Goal: Task Accomplishment & Management: Manage account settings

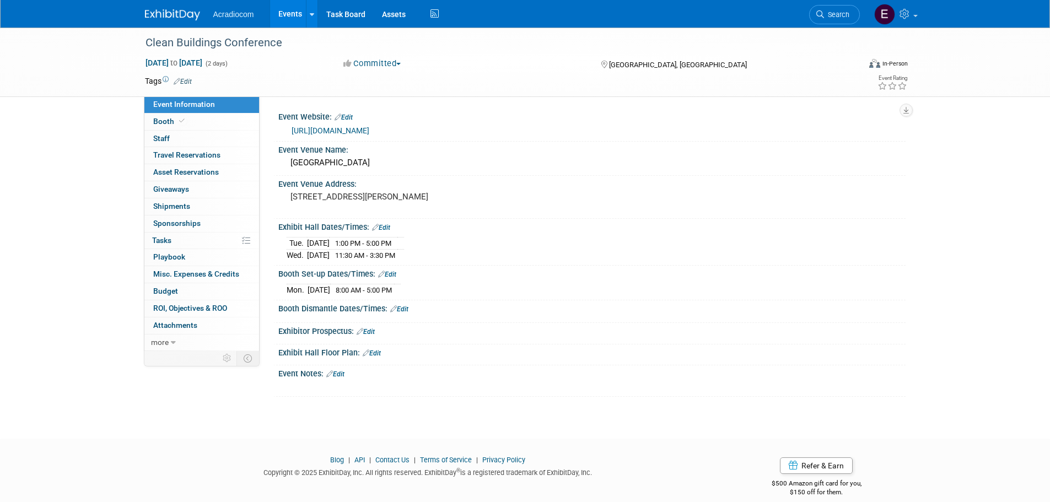
drag, startPoint x: 0, startPoint y: 0, endPoint x: 191, endPoint y: 17, distance: 191.5
click at [191, 17] on img at bounding box center [172, 14] width 55 height 11
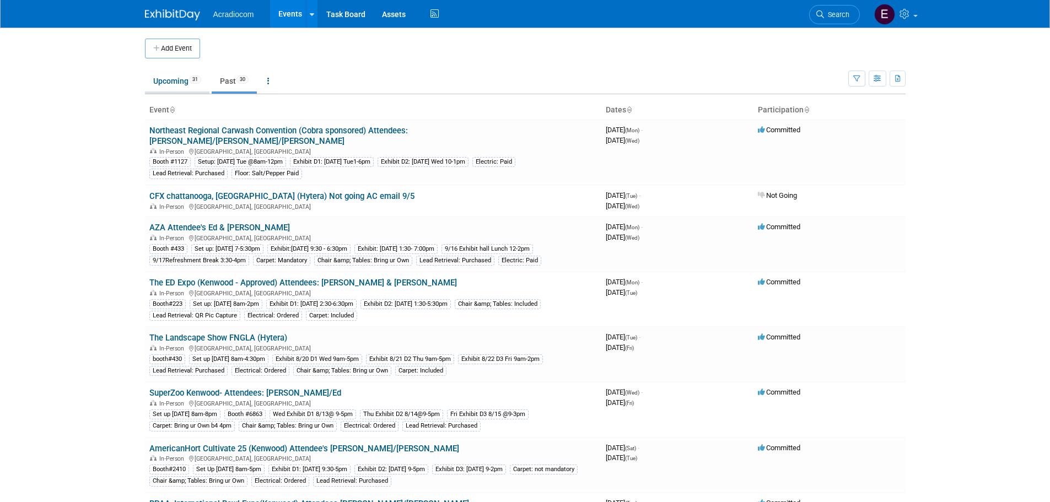
click at [160, 84] on link "Upcoming 31" at bounding box center [177, 81] width 65 height 21
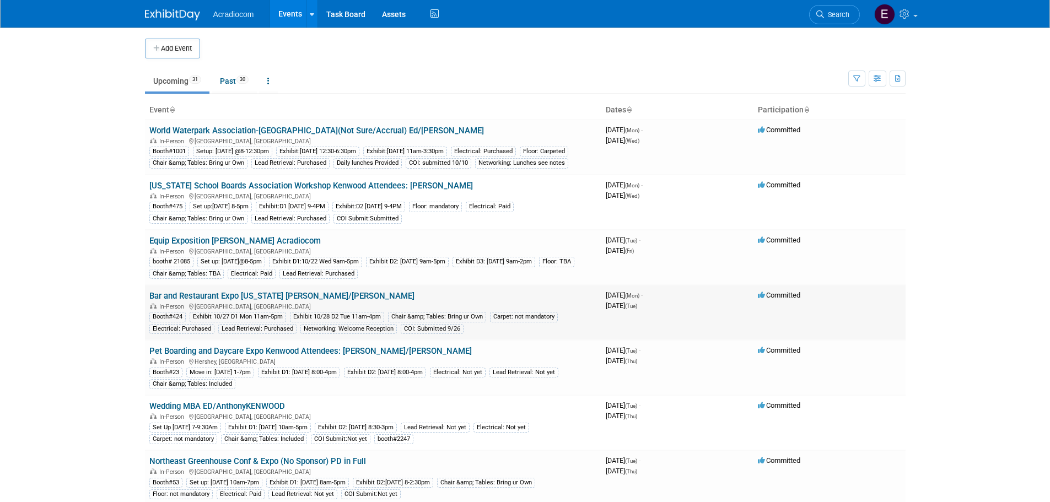
scroll to position [55, 0]
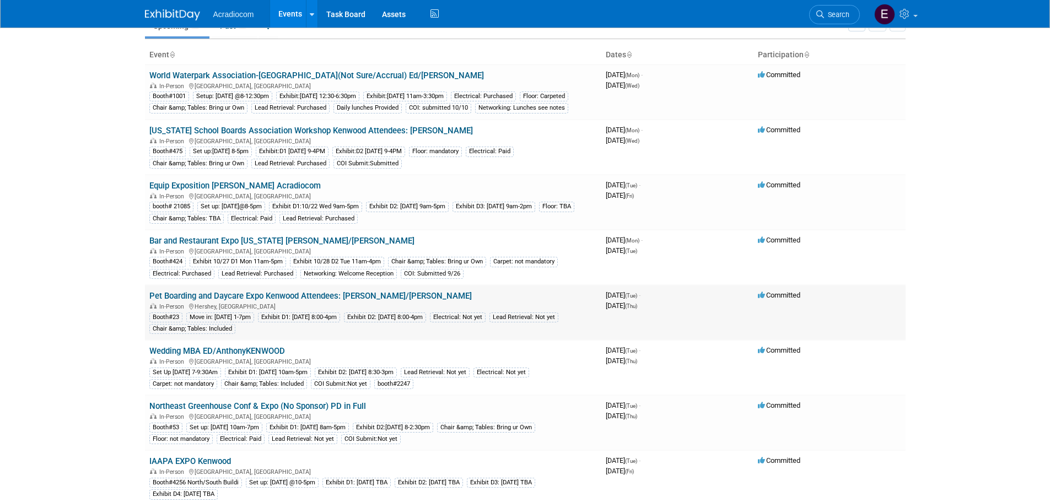
click at [223, 301] on link "Pet Boarding and Daycare Expo Kenwood Attendees: [PERSON_NAME]/[PERSON_NAME]" at bounding box center [310, 296] width 323 height 10
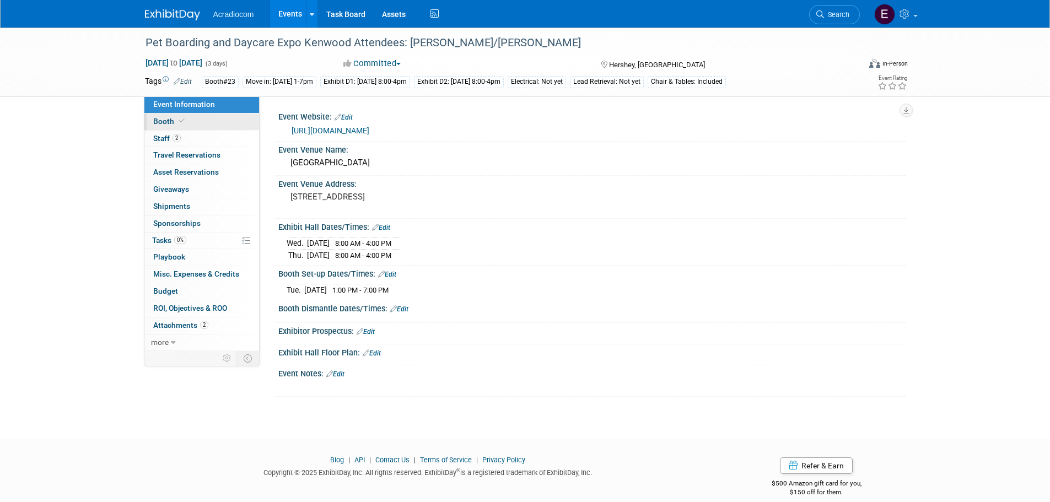
click at [207, 123] on link "Booth" at bounding box center [201, 122] width 115 height 17
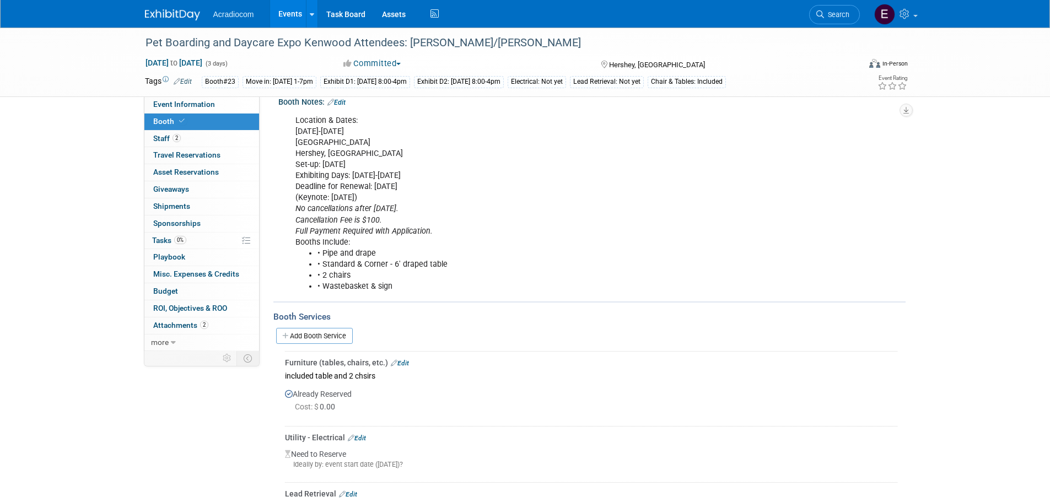
scroll to position [44, 0]
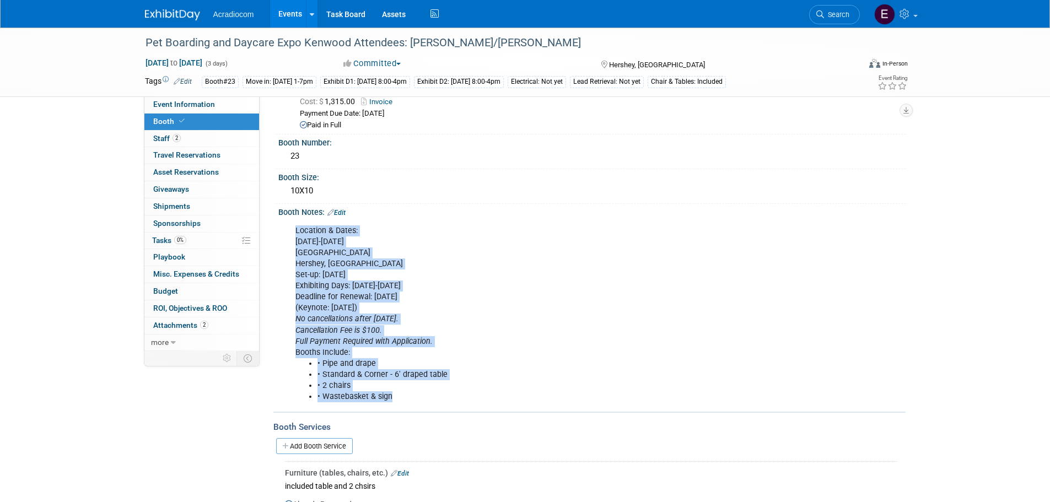
drag, startPoint x: 407, startPoint y: 391, endPoint x: 294, endPoint y: 232, distance: 195.8
click at [294, 232] on div "Location & Dates: Nov. 10-13, 2025 Hershey Lodge & Convention Center Hershey, P…" at bounding box center [536, 314] width 497 height 188
drag, startPoint x: 307, startPoint y: 238, endPoint x: 298, endPoint y: 276, distance: 38.4
drag, startPoint x: 298, startPoint y: 276, endPoint x: 401, endPoint y: 240, distance: 108.6
click at [401, 240] on div "Location & Dates: Nov. 10-13, 2025 Hershey Lodge & Convention Center Hershey, P…" at bounding box center [536, 314] width 497 height 188
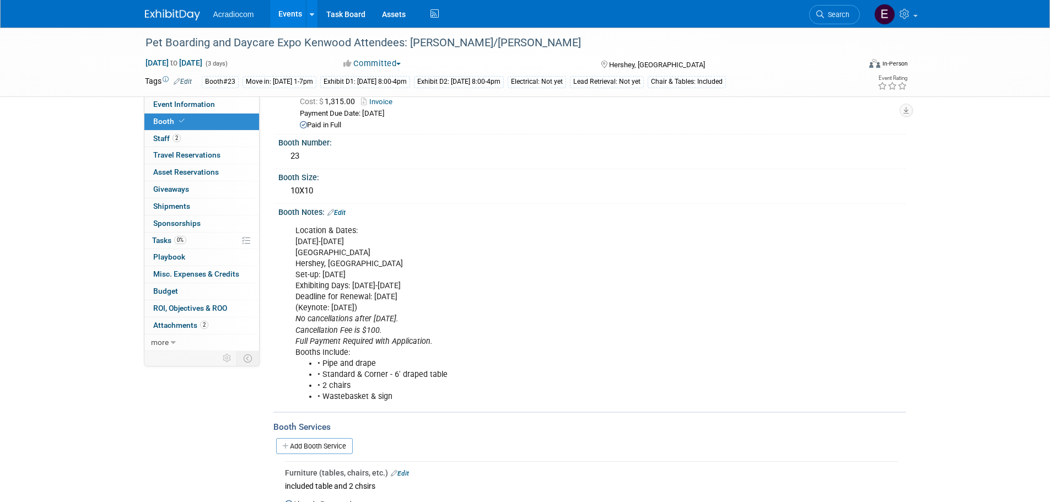
click at [401, 240] on div "Location & Dates: Nov. 10-13, 2025 Hershey Lodge & Convention Center Hershey, P…" at bounding box center [536, 314] width 497 height 188
drag, startPoint x: 401, startPoint y: 240, endPoint x: 339, endPoint y: 203, distance: 72.0
click at [339, 202] on div "Booth Size: 10X10" at bounding box center [589, 186] width 632 height 35
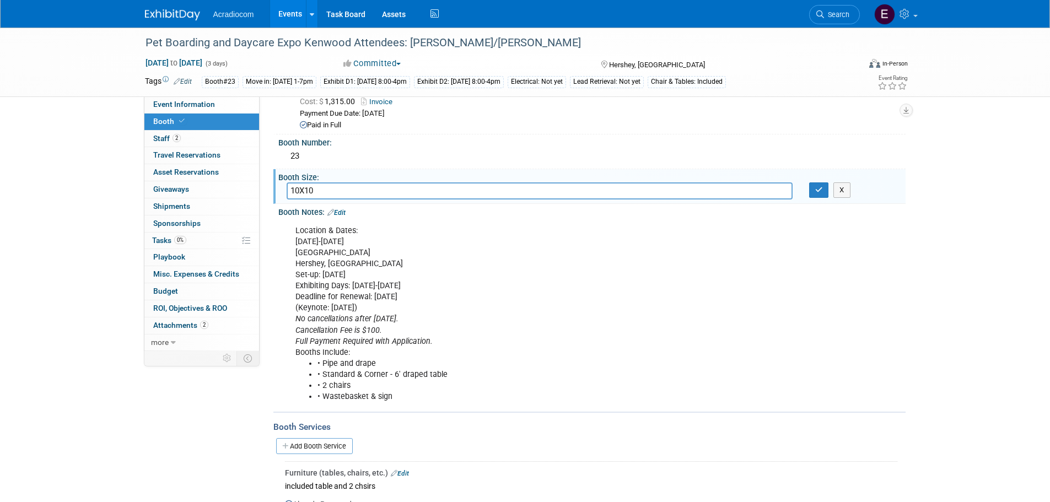
click at [343, 212] on link "Edit" at bounding box center [336, 213] width 18 height 8
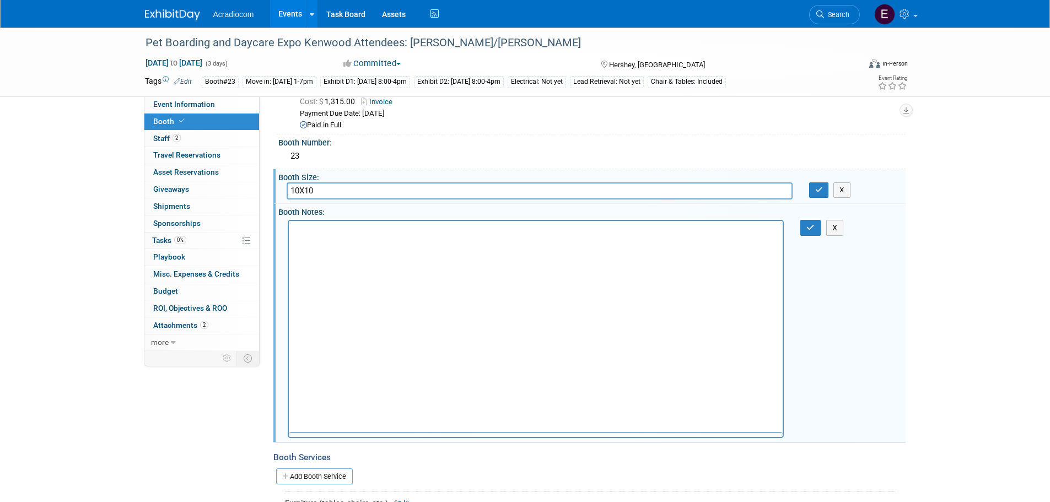
scroll to position [0, 0]
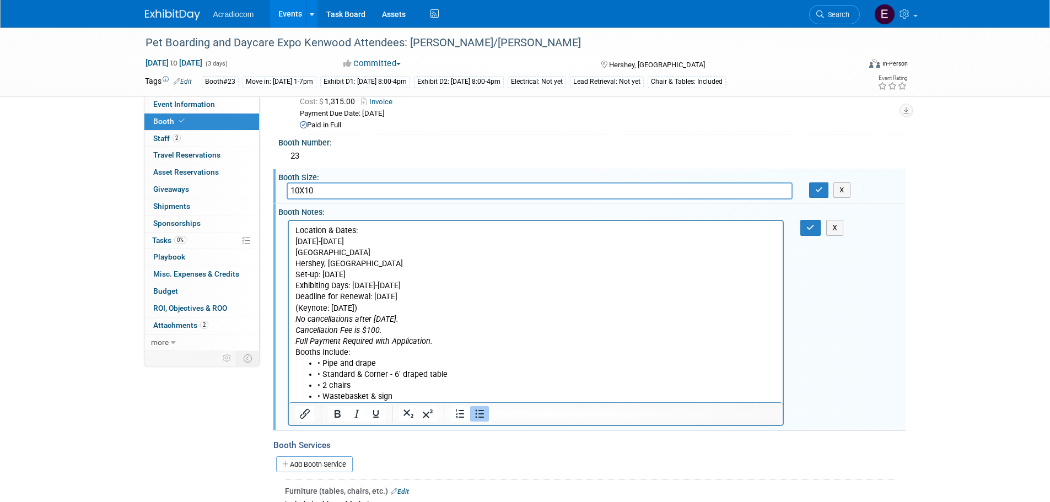
drag, startPoint x: 418, startPoint y: 401, endPoint x: 570, endPoint y: 455, distance: 160.4
click at [288, 228] on html "Location & Dates: Nov. 10-13, 2025 Hershey Lodge & Convention Center Hershey, P…" at bounding box center [535, 311] width 495 height 181
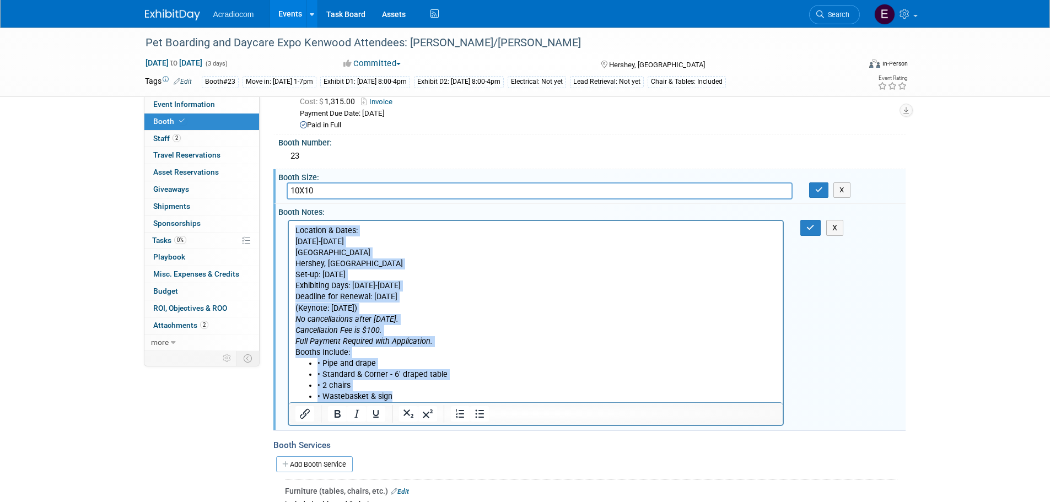
drag, startPoint x: 396, startPoint y: 394, endPoint x: 573, endPoint y: 440, distance: 182.4
click at [288, 221] on html "Location & Dates: Nov. 10-13, 2025 Hershey Lodge & Convention Center Hershey, P…" at bounding box center [535, 311] width 495 height 181
paste body "Rich Text Area. Press ALT-0 for help."
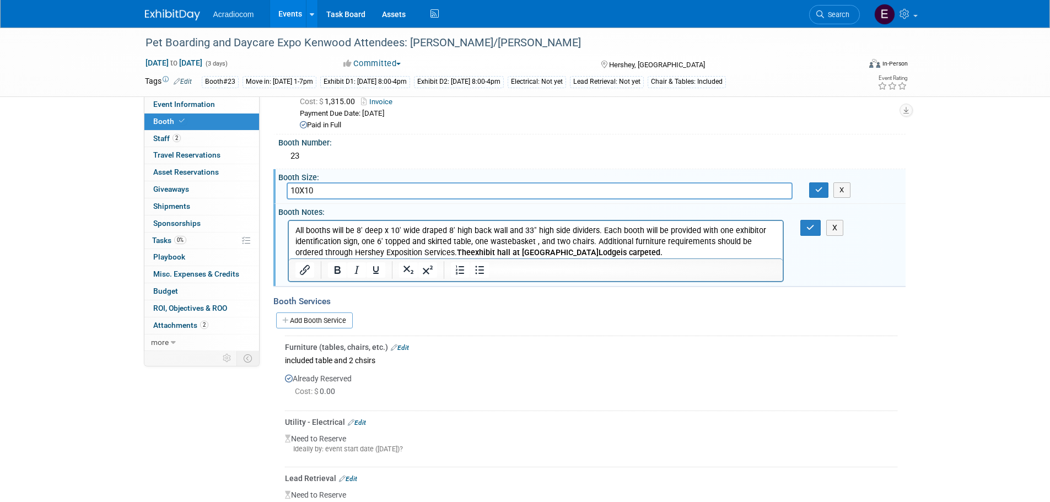
scroll to position [99, 0]
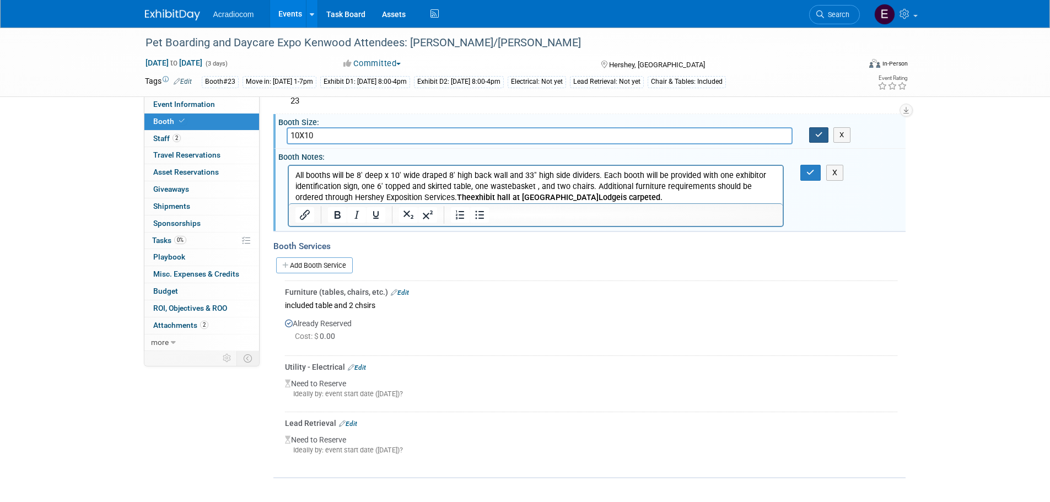
click at [813, 137] on button "button" at bounding box center [819, 134] width 20 height 15
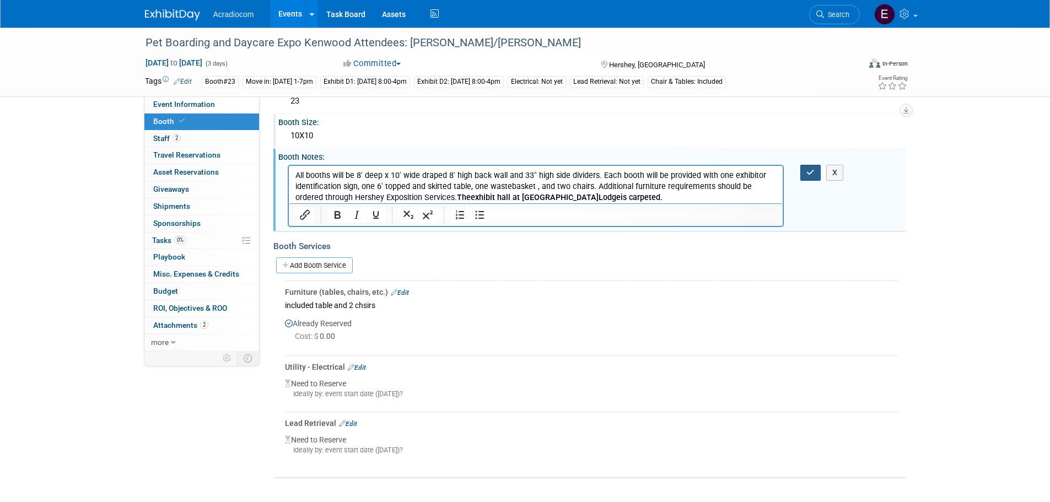
click at [809, 166] on button "button" at bounding box center [811, 173] width 20 height 16
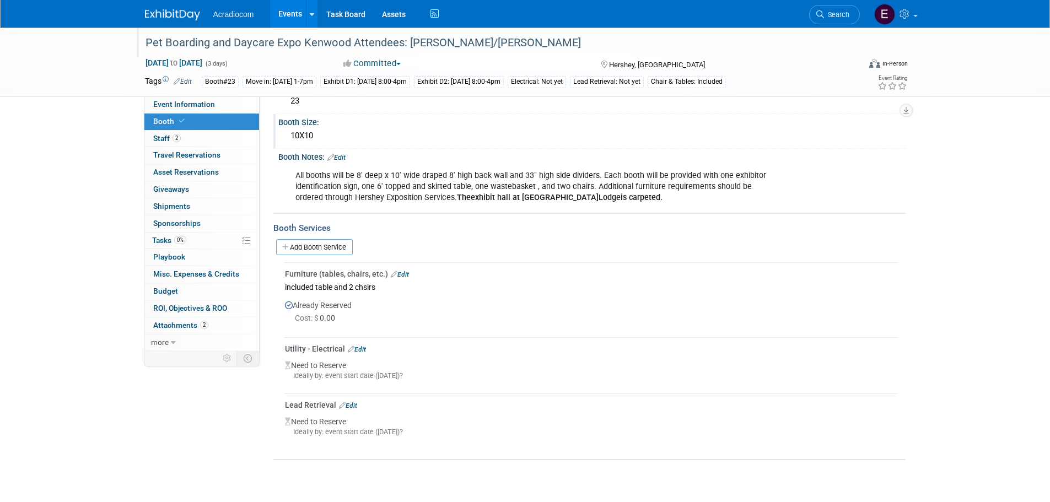
click at [245, 51] on div "Pet Boarding and Daycare Expo Kenwood Attendees: [PERSON_NAME]/[PERSON_NAME]" at bounding box center [493, 43] width 702 height 20
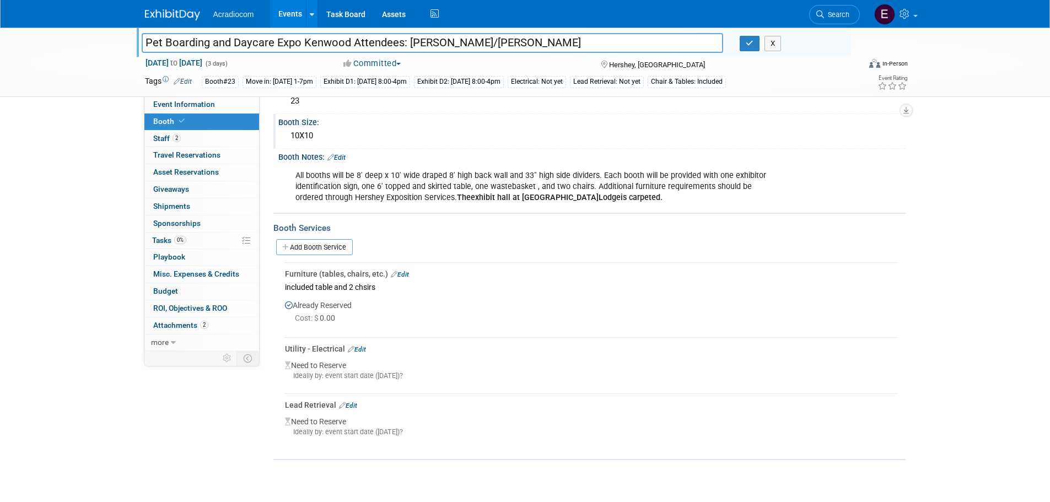
scroll to position [0, 0]
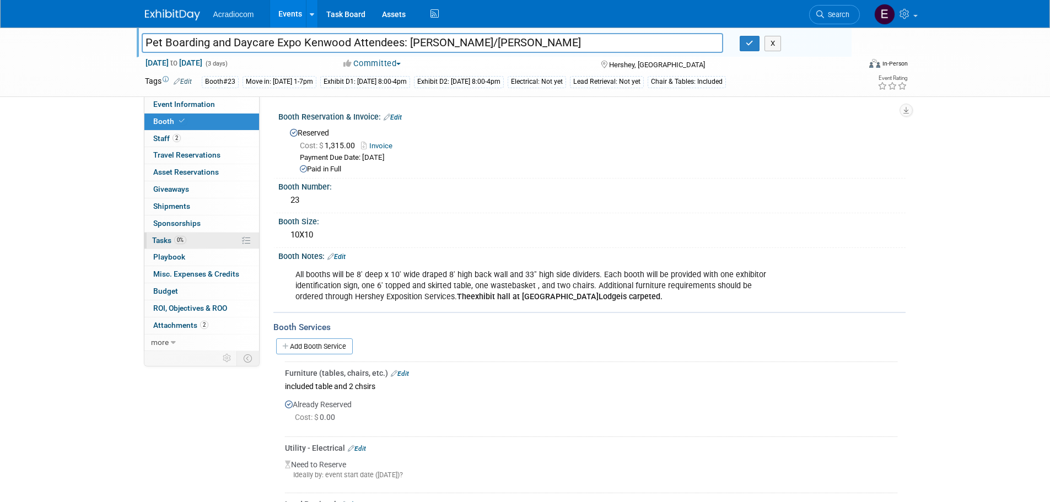
click at [170, 237] on span "Tasks 0%" at bounding box center [169, 240] width 34 height 9
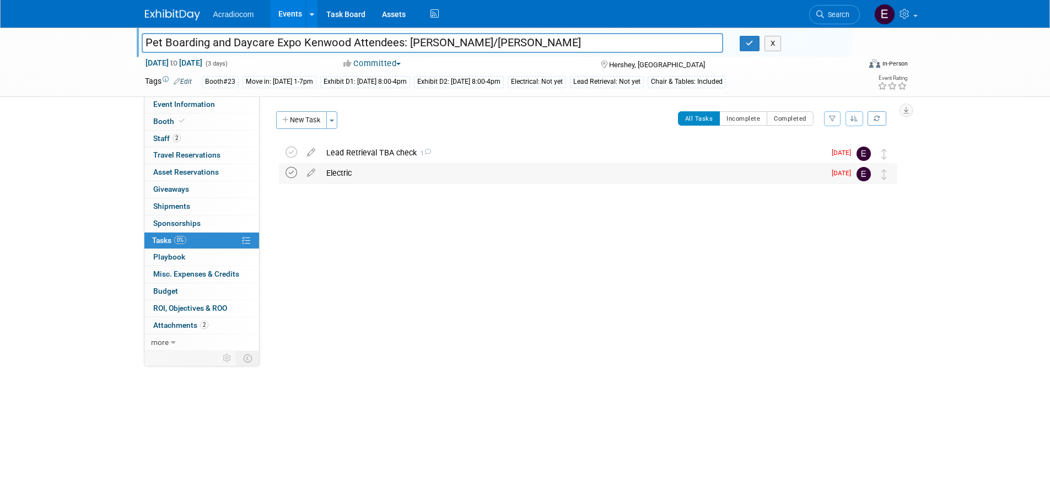
click at [291, 171] on icon at bounding box center [292, 173] width 12 height 12
click at [749, 53] on div "Pet Boarding and Daycare Expo Kenwood Attendees: Dennis/Edwin Pet Boarding and …" at bounding box center [497, 45] width 710 height 18
click at [755, 46] on button "button" at bounding box center [750, 43] width 20 height 15
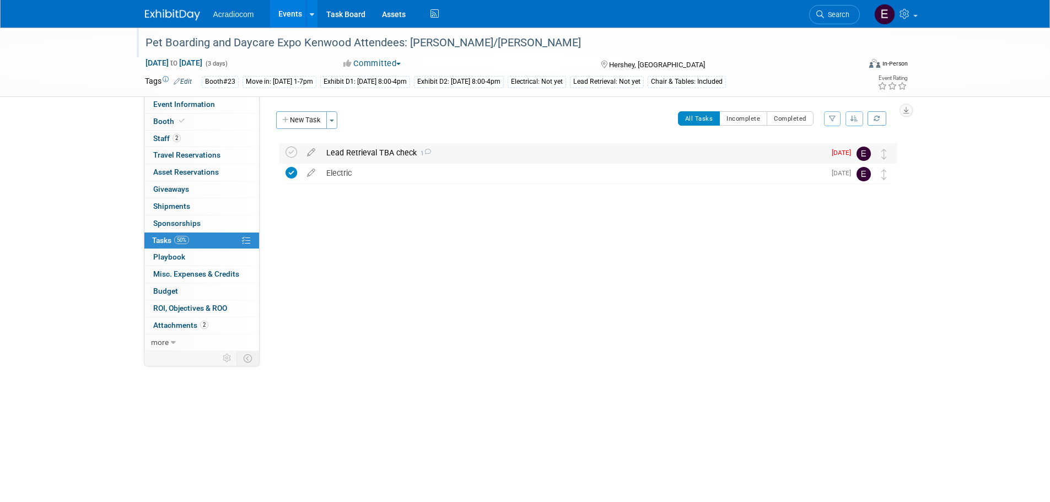
click at [378, 151] on div "Lead Retrieval TBA check 1" at bounding box center [573, 152] width 504 height 19
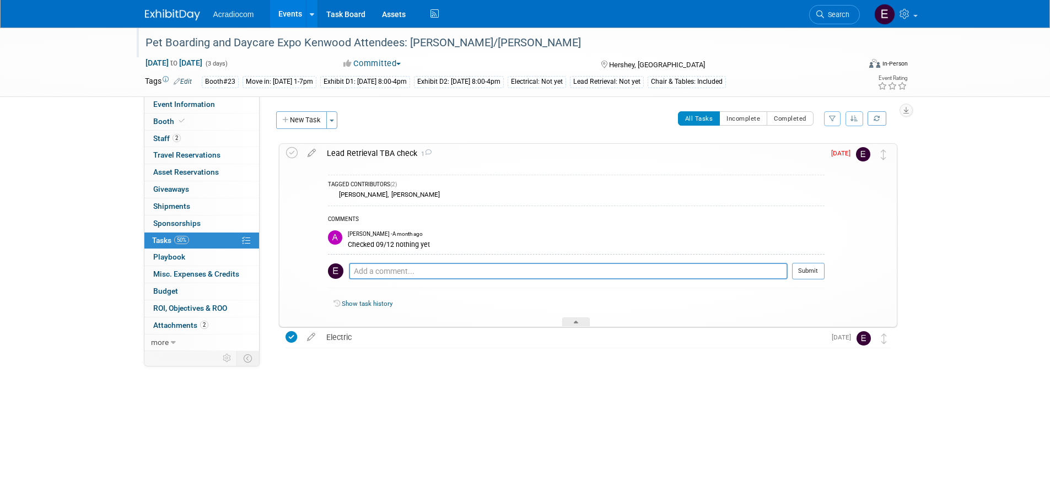
click at [378, 151] on div "Lead Retrieval TBA check 1" at bounding box center [572, 153] width 503 height 19
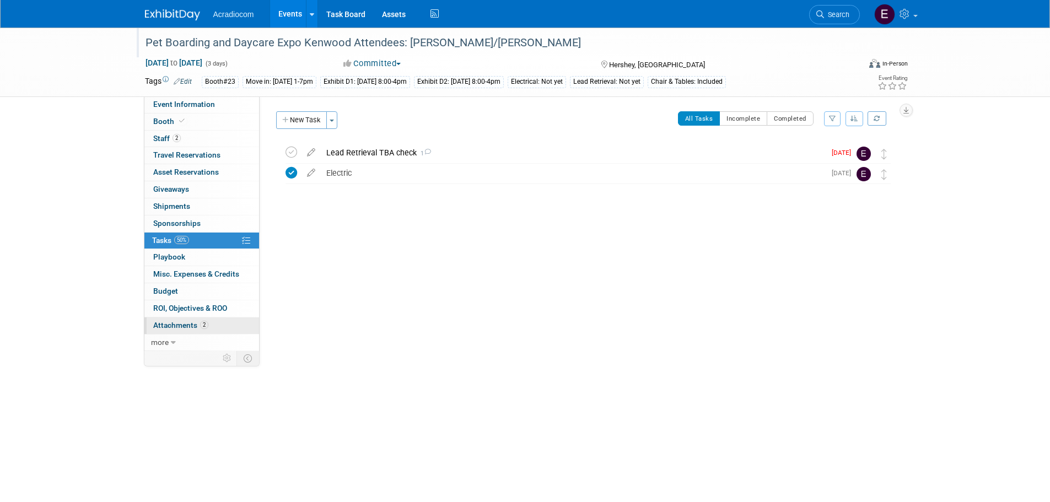
click at [173, 323] on span "Attachments 2" at bounding box center [180, 325] width 55 height 9
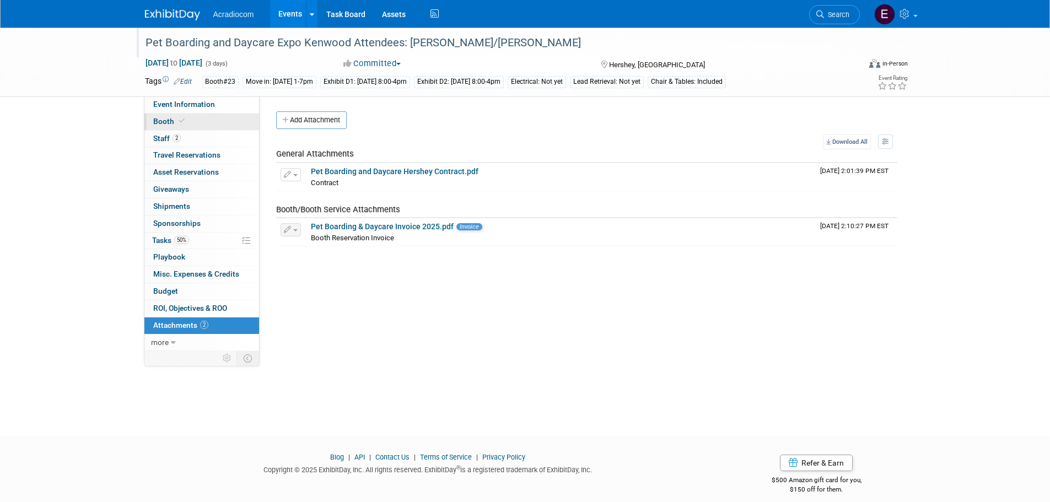
click at [196, 120] on link "Booth" at bounding box center [201, 122] width 115 height 17
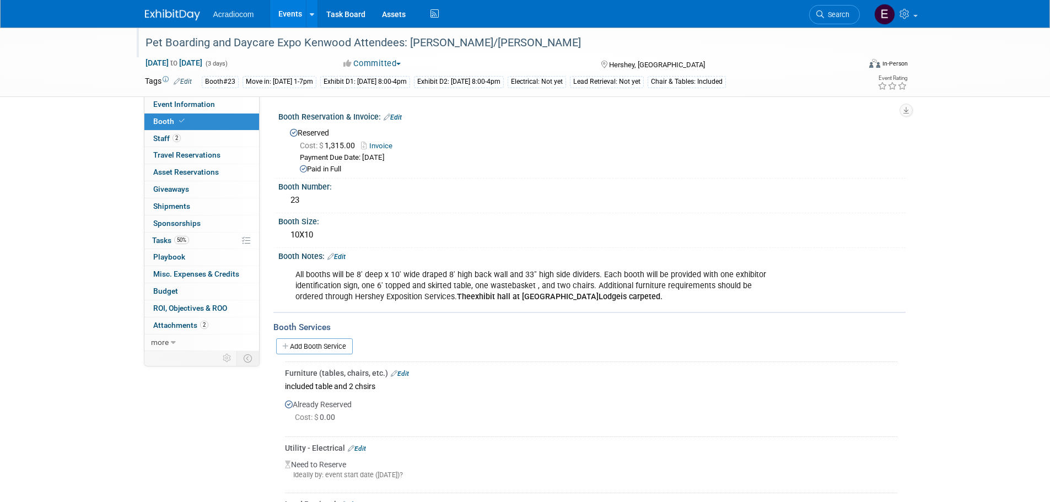
scroll to position [110, 0]
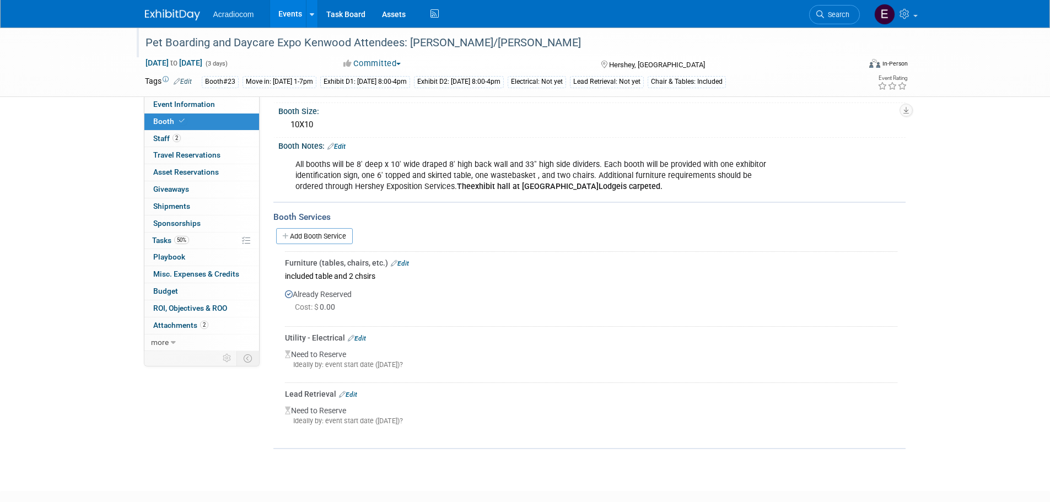
click at [353, 335] on icon at bounding box center [351, 338] width 7 height 6
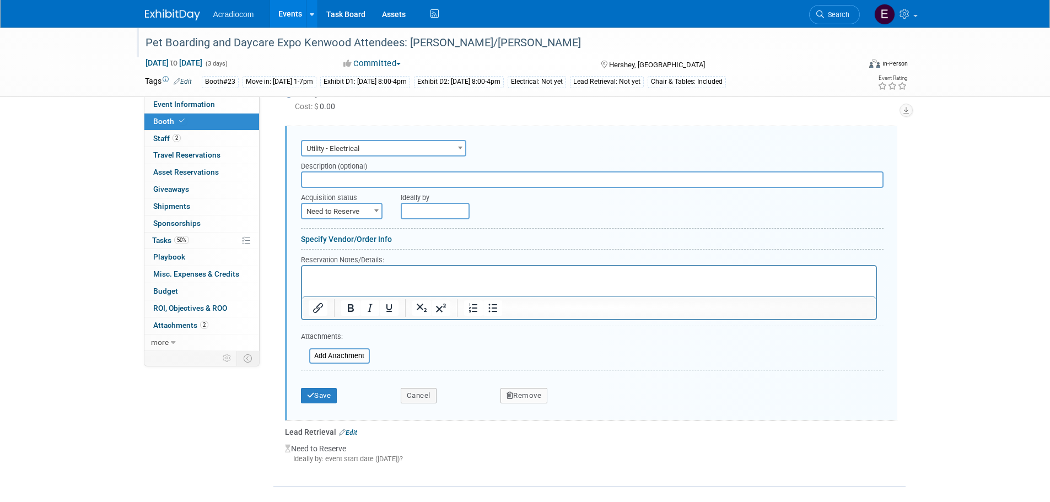
scroll to position [0, 0]
click at [324, 220] on form "Audio / Video Carpet / Flooring Catering / Food / Beverage Floral / Decorative …" at bounding box center [592, 273] width 583 height 272
click at [330, 214] on span "Need to Reserve" at bounding box center [341, 211] width 79 height 15
select select "2"
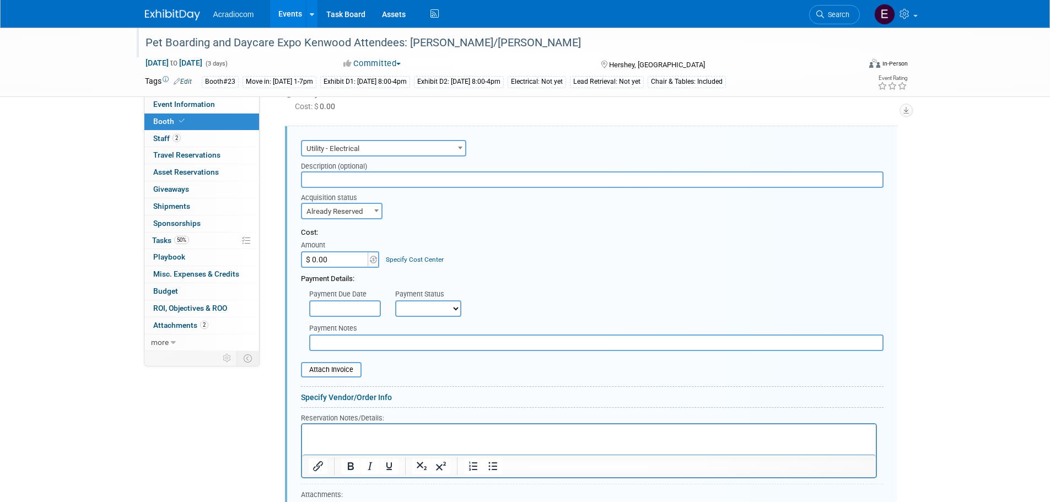
click at [341, 265] on input "$ 0.00" at bounding box center [335, 259] width 69 height 17
